Goal: Task Accomplishment & Management: Use online tool/utility

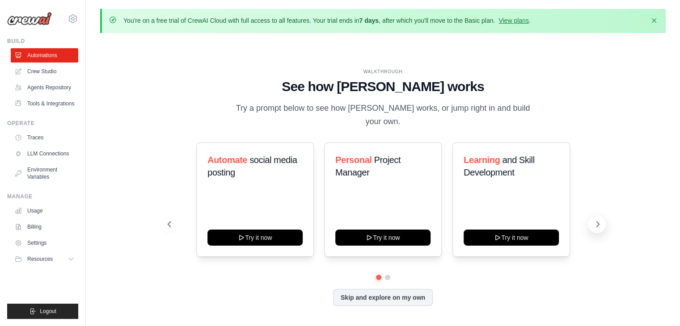
click at [599, 220] on icon at bounding box center [597, 224] width 9 height 9
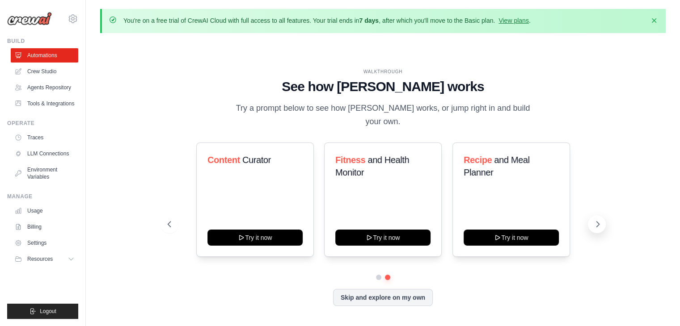
click at [599, 220] on icon at bounding box center [597, 224] width 9 height 9
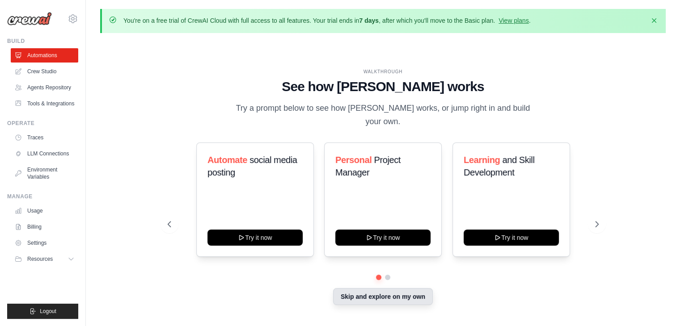
click at [386, 295] on button "Skip and explore on my own" at bounding box center [383, 296] width 100 height 17
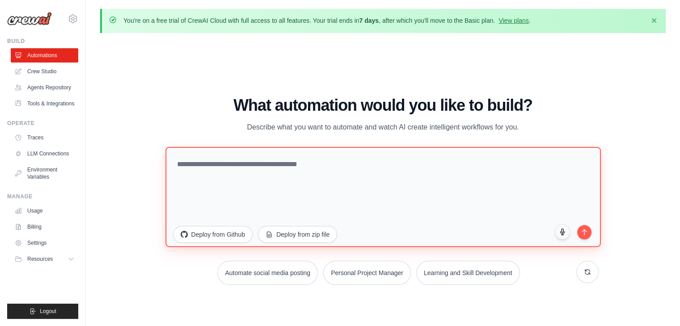
click at [293, 164] on textarea at bounding box center [382, 197] width 435 height 100
click at [322, 168] on textarea at bounding box center [382, 197] width 435 height 100
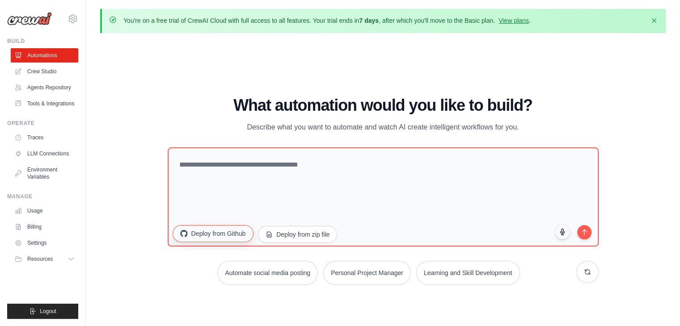
click at [217, 229] on button "Deploy from Github" at bounding box center [212, 233] width 80 height 17
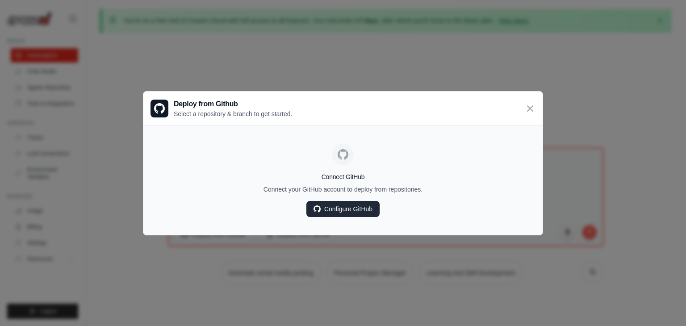
click at [355, 212] on link "Configure GitHub" at bounding box center [343, 209] width 73 height 16
click at [528, 104] on icon at bounding box center [530, 108] width 11 height 11
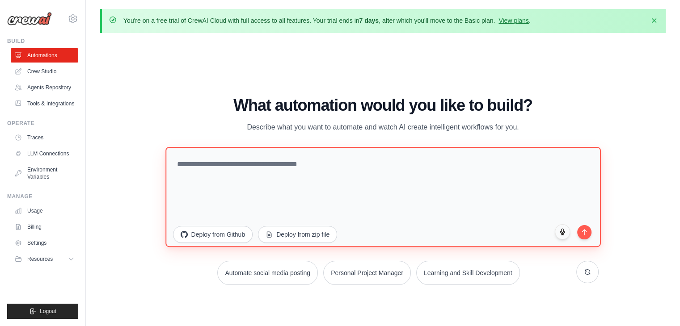
click at [389, 172] on textarea at bounding box center [382, 197] width 435 height 100
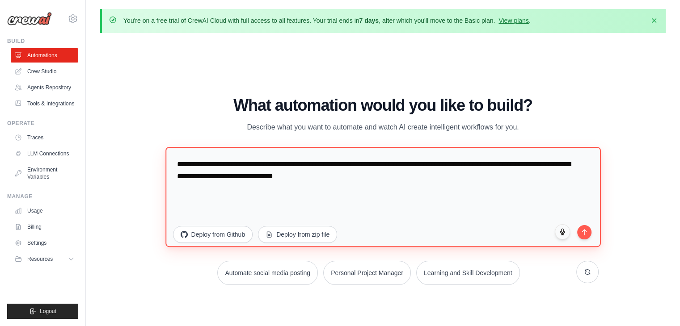
click at [335, 167] on textarea "**********" at bounding box center [382, 197] width 435 height 100
click at [362, 176] on textarea "**********" at bounding box center [382, 197] width 435 height 100
click at [403, 175] on textarea "**********" at bounding box center [382, 197] width 435 height 100
click at [463, 163] on textarea "**********" at bounding box center [382, 197] width 435 height 100
click at [412, 180] on textarea "**********" at bounding box center [382, 197] width 435 height 100
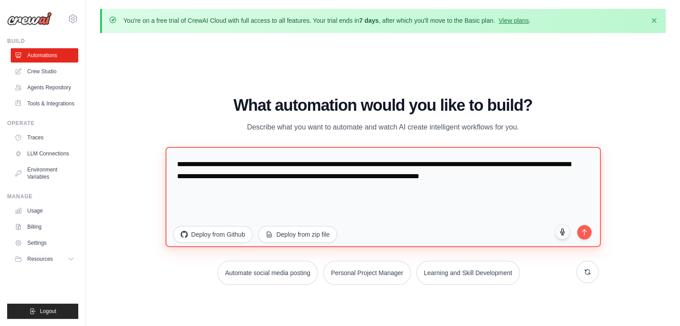
click at [445, 177] on textarea "**********" at bounding box center [382, 197] width 435 height 100
click at [448, 177] on textarea "**********" at bounding box center [382, 197] width 435 height 100
click at [571, 179] on textarea "**********" at bounding box center [382, 197] width 435 height 100
click at [497, 176] on textarea "**********" at bounding box center [382, 197] width 435 height 100
type textarea "**********"
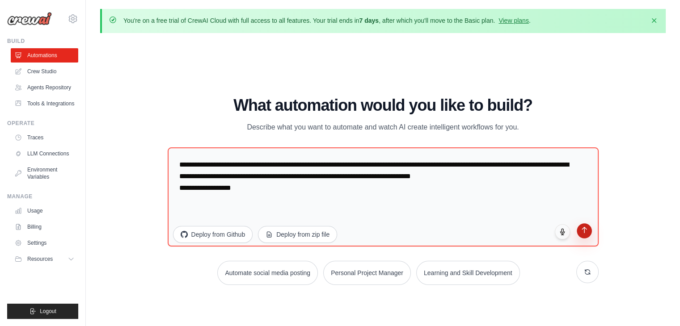
click at [588, 231] on button "submit" at bounding box center [583, 230] width 15 height 15
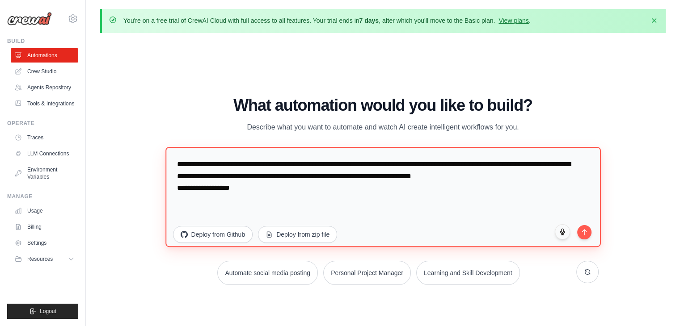
drag, startPoint x: 178, startPoint y: 165, endPoint x: 278, endPoint y: 190, distance: 103.1
click at [278, 190] on textarea "**********" at bounding box center [382, 197] width 435 height 100
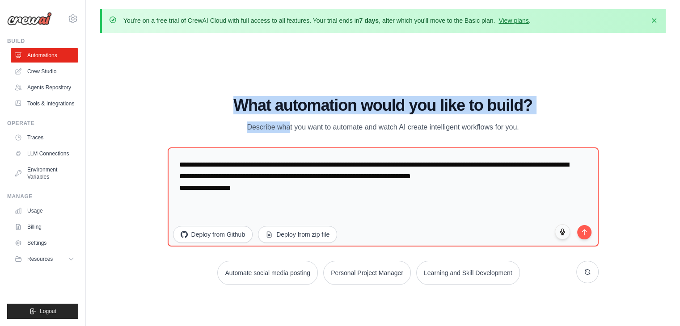
drag, startPoint x: 261, startPoint y: 116, endPoint x: 220, endPoint y: 77, distance: 56.6
click at [220, 77] on div "WALKTHROUGH See how [PERSON_NAME] works Try a prompt below to see how [PERSON_N…" at bounding box center [382, 194] width 565 height 308
click at [217, 99] on h1 "What automation would you like to build?" at bounding box center [383, 106] width 431 height 18
drag, startPoint x: 217, startPoint y: 99, endPoint x: 547, endPoint y: 87, distance: 330.4
click at [547, 87] on div "WALKTHROUGH See how [PERSON_NAME] works Try a prompt below to see how [PERSON_N…" at bounding box center [382, 194] width 565 height 308
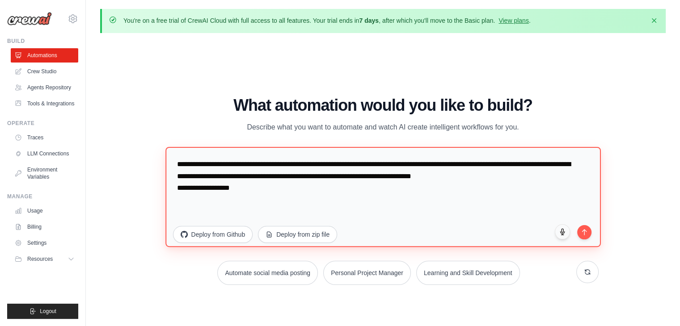
click at [268, 191] on textarea "**********" at bounding box center [382, 197] width 435 height 100
drag, startPoint x: 237, startPoint y: 199, endPoint x: 143, endPoint y: 156, distance: 103.2
click at [143, 156] on div "WALKTHROUGH See how [PERSON_NAME] works Try a prompt below to see how [PERSON_N…" at bounding box center [382, 194] width 565 height 308
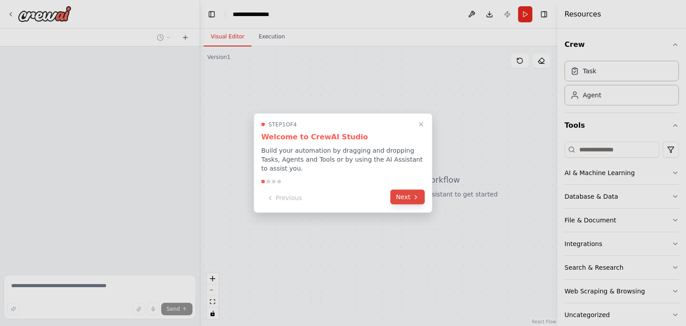
click at [416, 193] on icon at bounding box center [415, 196] width 7 height 7
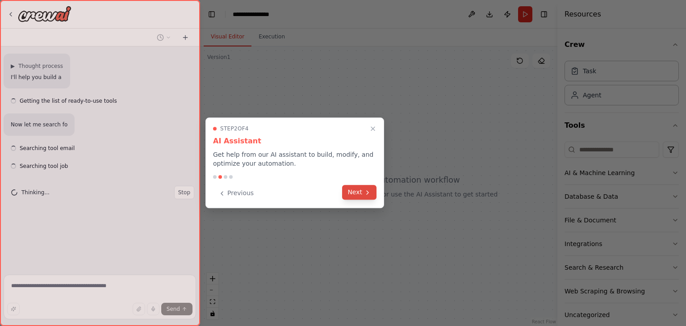
click at [350, 199] on button "Next" at bounding box center [359, 192] width 34 height 15
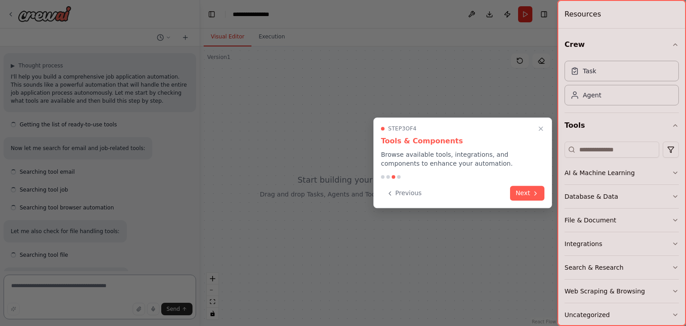
scroll to position [97, 0]
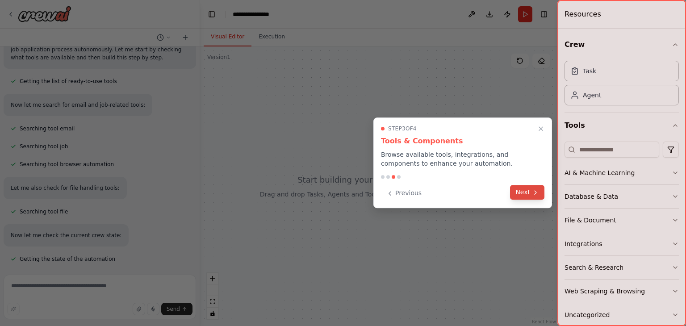
click at [528, 191] on button "Next" at bounding box center [527, 192] width 34 height 15
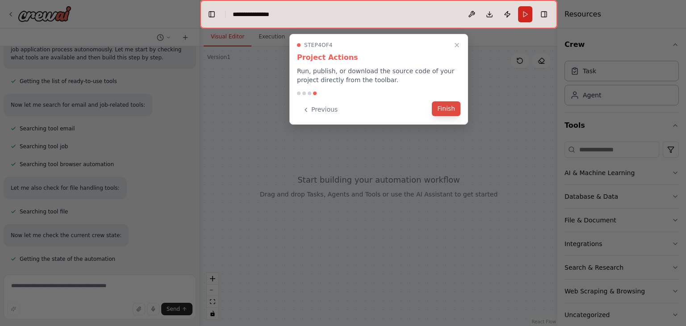
click at [449, 109] on button "Finish" at bounding box center [446, 108] width 29 height 15
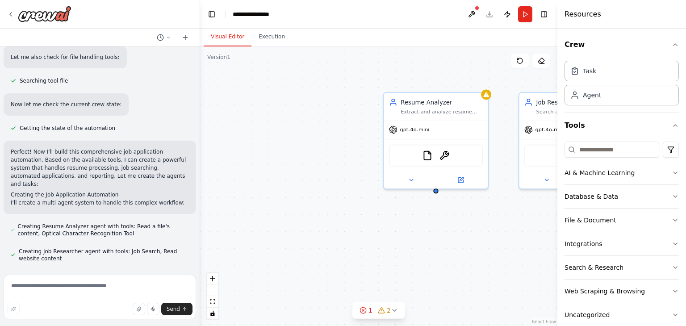
scroll to position [245, 0]
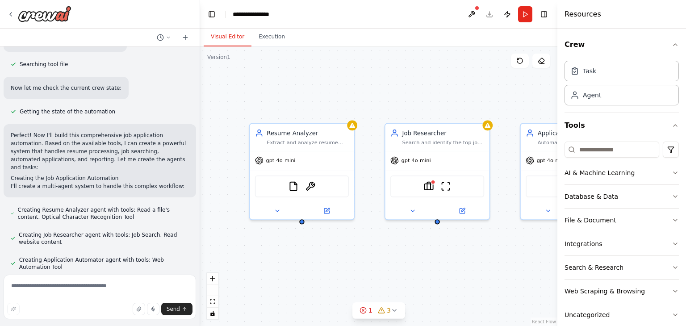
drag, startPoint x: 436, startPoint y: 193, endPoint x: 294, endPoint y: 224, distance: 145.0
click at [294, 224] on div "Resume Analyzer Extract and analyze resume content from uploaded files, parsing…" at bounding box center [378, 186] width 357 height 280
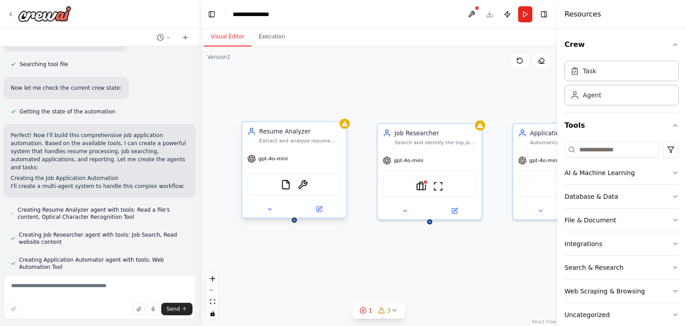
scroll to position [263, 0]
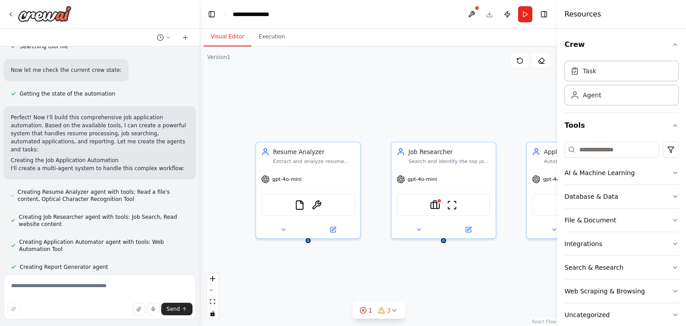
drag, startPoint x: 296, startPoint y: 225, endPoint x: 256, endPoint y: 235, distance: 41.6
click at [256, 235] on div "Resume Analyzer Extract and analyze resume content from uploaded files, parsing…" at bounding box center [378, 186] width 357 height 280
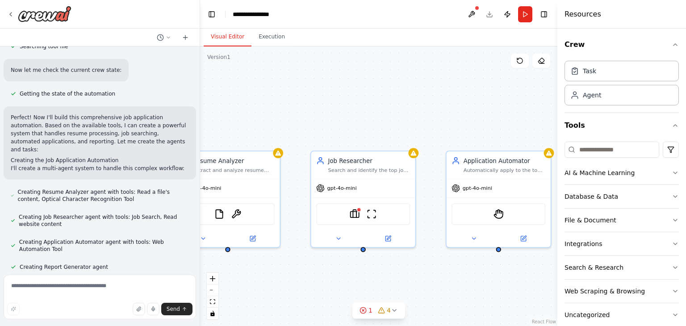
drag, startPoint x: 322, startPoint y: 171, endPoint x: 67, endPoint y: 191, distance: 256.4
click at [67, 191] on div "An automation which takes in user details and job requirements, accepts resume …" at bounding box center [343, 163] width 686 height 326
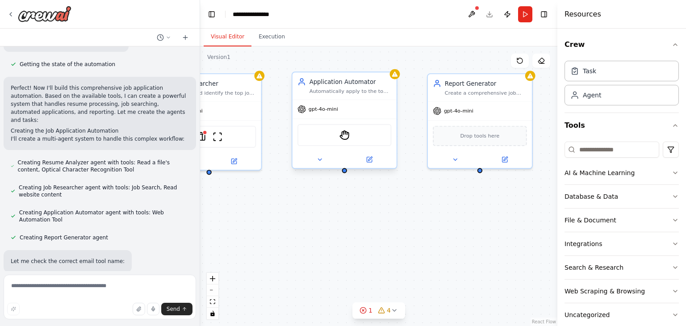
scroll to position [310, 0]
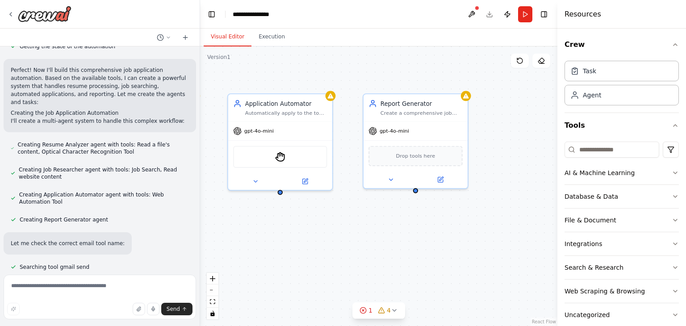
drag, startPoint x: 332, startPoint y: 210, endPoint x: 343, endPoint y: 149, distance: 61.3
click at [343, 149] on div "Resume Analyzer Extract and analyze resume content from uploaded files, parsing…" at bounding box center [378, 186] width 357 height 280
click at [266, 157] on div "StagehandTool" at bounding box center [280, 155] width 94 height 22
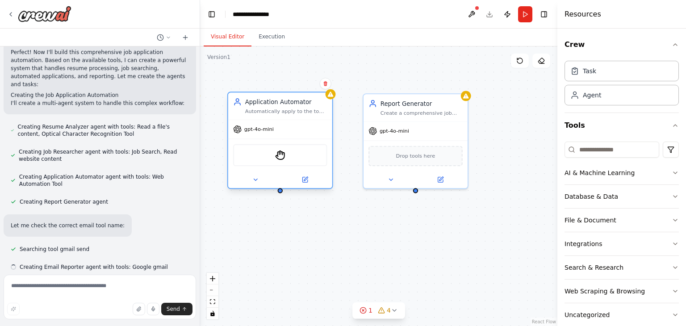
click at [273, 108] on div "Automatically apply to the top 10 identified job opportunities for {candidate_n…" at bounding box center [286, 111] width 82 height 7
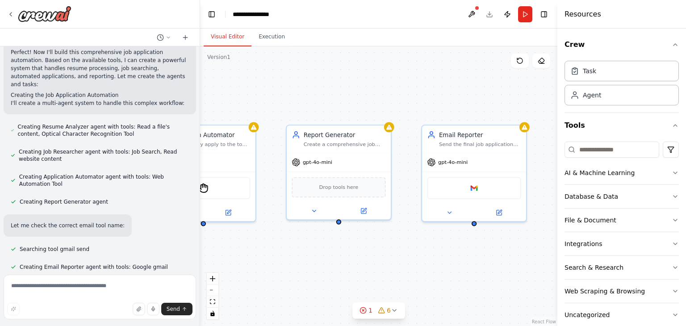
drag, startPoint x: 350, startPoint y: 152, endPoint x: 248, endPoint y: 182, distance: 106.3
click at [248, 182] on div "Resume Analyzer Extract and analyze resume content from uploaded files, parsing…" at bounding box center [378, 186] width 357 height 280
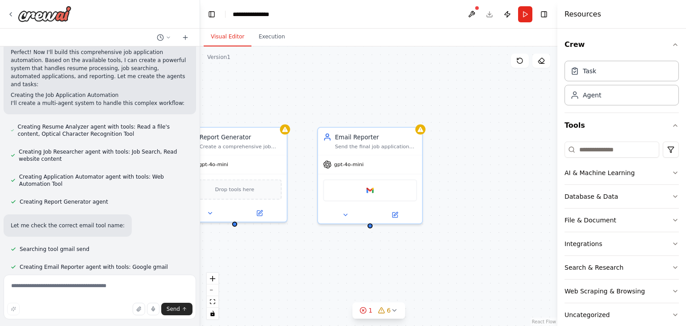
drag, startPoint x: 390, startPoint y: 190, endPoint x: 291, endPoint y: 189, distance: 98.7
click at [291, 189] on div "Resume Analyzer Extract and analyze resume content from uploaded files, parsing…" at bounding box center [378, 186] width 357 height 280
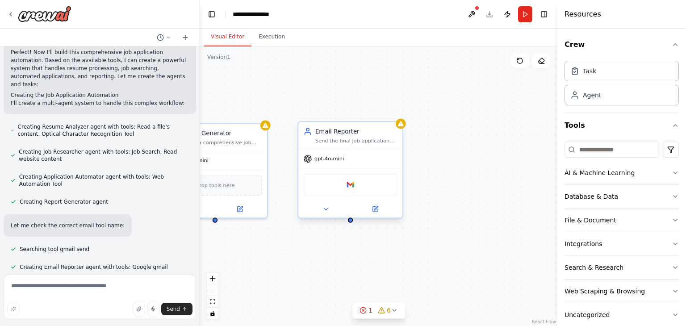
click at [343, 186] on div "Google gmail" at bounding box center [350, 185] width 94 height 22
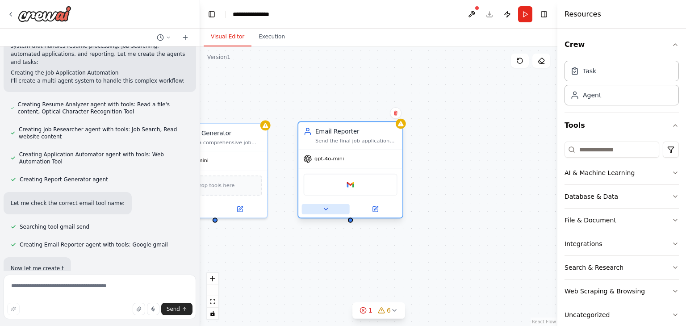
scroll to position [375, 0]
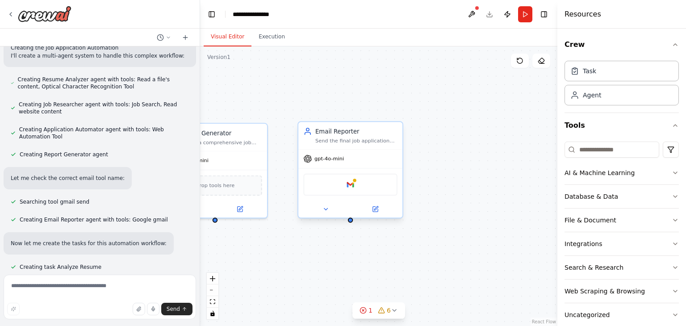
click at [322, 218] on div "Email Reporter Send the final job application report to {candidate_email} with …" at bounding box center [351, 171] width 106 height 97
click at [329, 211] on button at bounding box center [326, 209] width 48 height 10
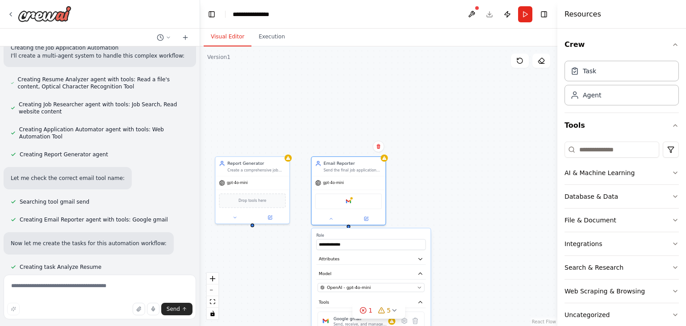
scroll to position [393, 0]
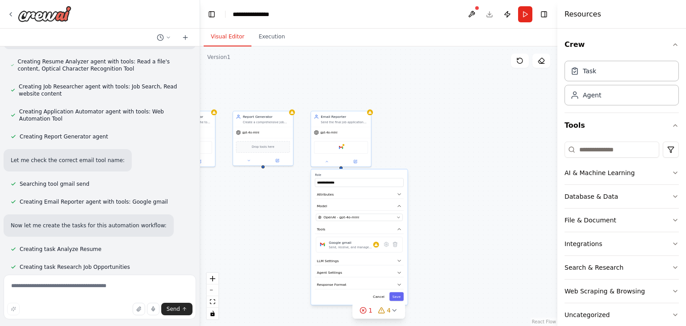
drag, startPoint x: 489, startPoint y: 213, endPoint x: 475, endPoint y: 196, distance: 21.9
click at [475, 196] on div ".deletable-edge-delete-btn { width: 20px; height: 20px; border: 0px solid #ffff…" at bounding box center [378, 186] width 357 height 280
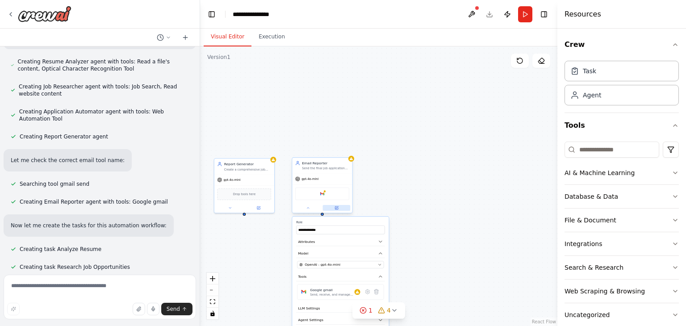
scroll to position [411, 0]
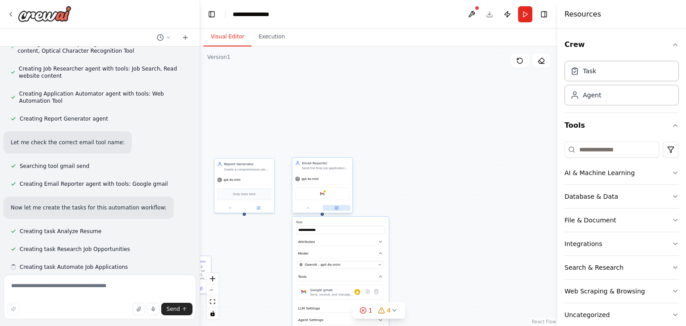
click at [337, 208] on icon at bounding box center [337, 207] width 2 height 2
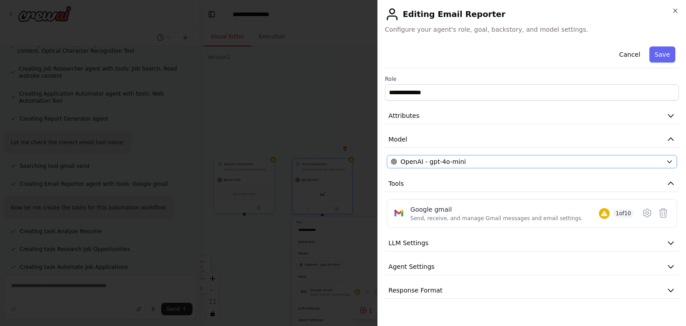
scroll to position [429, 0]
click at [462, 159] on div "OpenAI - gpt-4o-mini" at bounding box center [527, 161] width 272 height 9
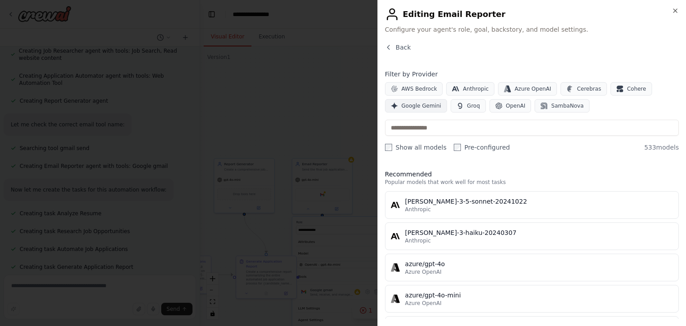
scroll to position [447, 0]
click at [424, 106] on span "Google Gemini" at bounding box center [422, 105] width 40 height 7
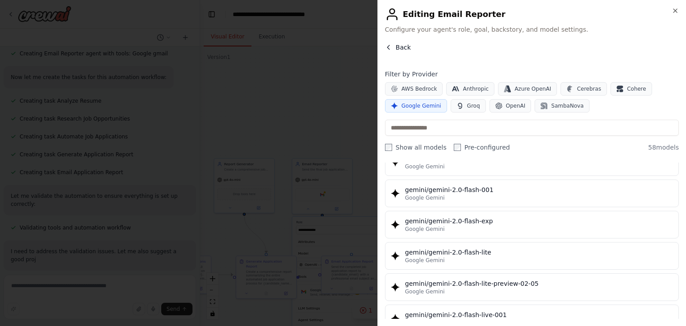
scroll to position [550, 0]
click at [389, 45] on icon "button" at bounding box center [388, 47] width 7 height 7
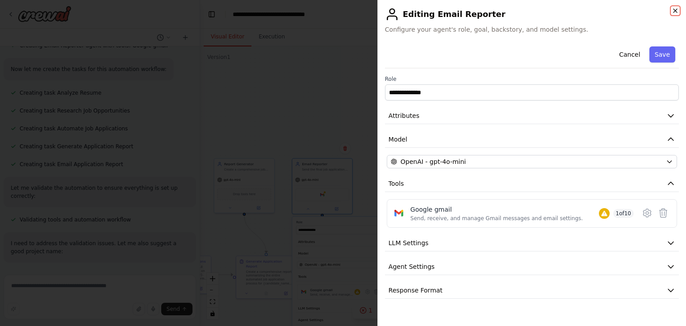
click at [676, 13] on icon "button" at bounding box center [675, 10] width 7 height 7
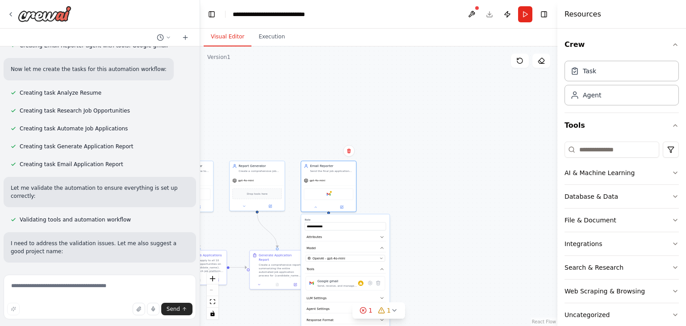
click at [478, 174] on div ".deletable-edge-delete-btn { width: 20px; height: 20px; border: 0px solid #ffff…" at bounding box center [378, 186] width 357 height 280
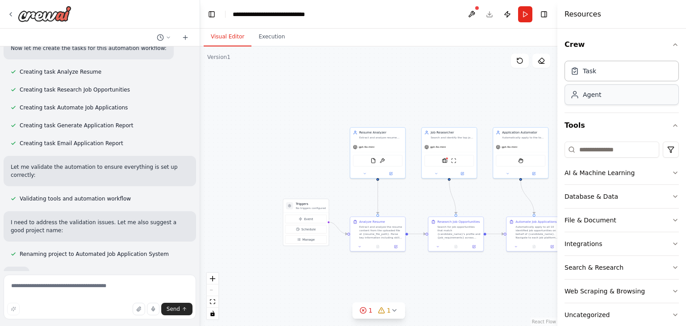
click at [595, 97] on div "An automation which takes in user details and job requirements, accepts resume …" at bounding box center [343, 163] width 686 height 326
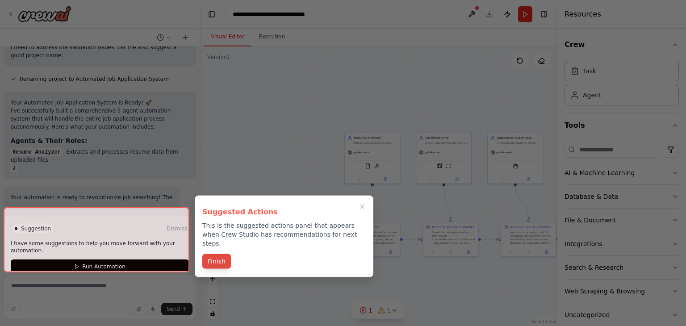
click at [220, 250] on div "Suggested Actions This is the suggested actions panel that appears when Crew St…" at bounding box center [284, 237] width 179 height 82
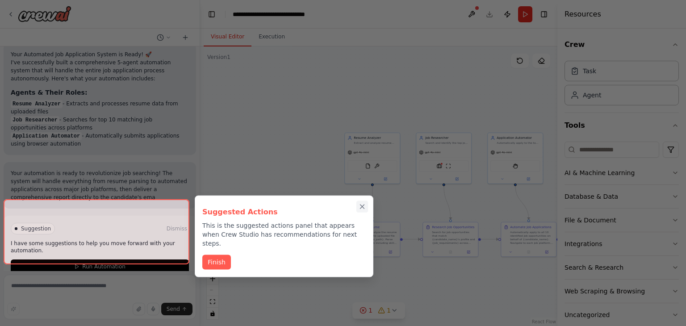
click at [368, 204] on div "Suggested Actions This is the suggested actions panel that appears when Crew St…" at bounding box center [284, 237] width 179 height 82
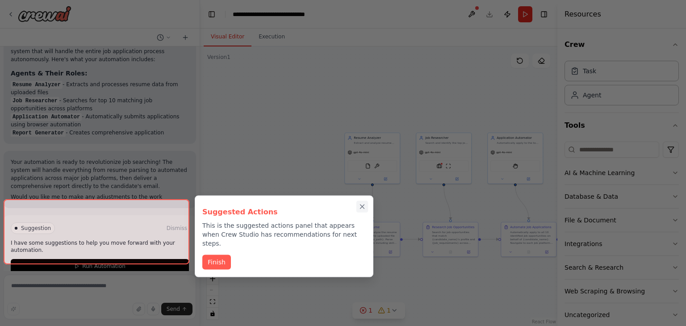
click at [359, 206] on div "Suggested Actions This is the suggested actions panel that appears when Crew St…" at bounding box center [284, 237] width 179 height 82
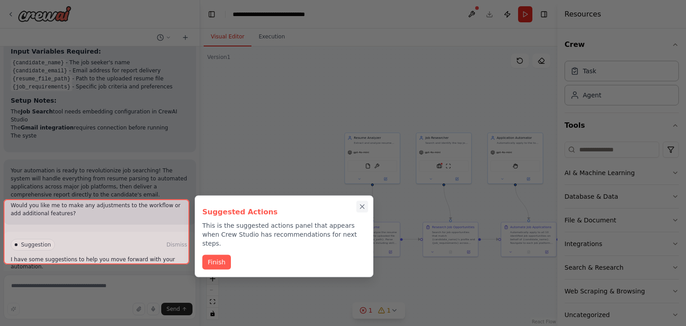
scroll to position [1006, 0]
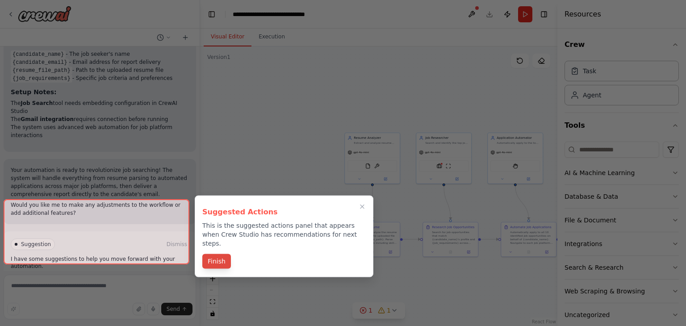
click at [220, 255] on button "Finish" at bounding box center [216, 261] width 29 height 15
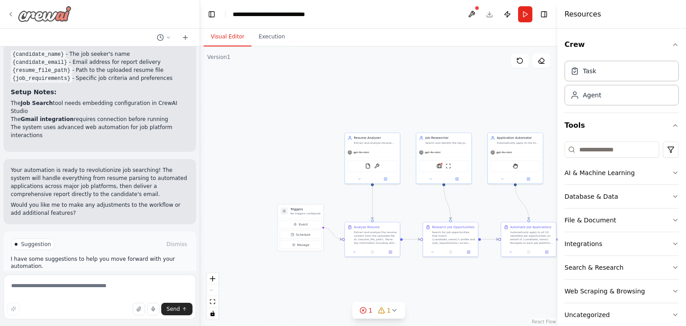
click at [10, 17] on icon at bounding box center [10, 14] width 7 height 7
